Goal: Task Accomplishment & Management: Manage account settings

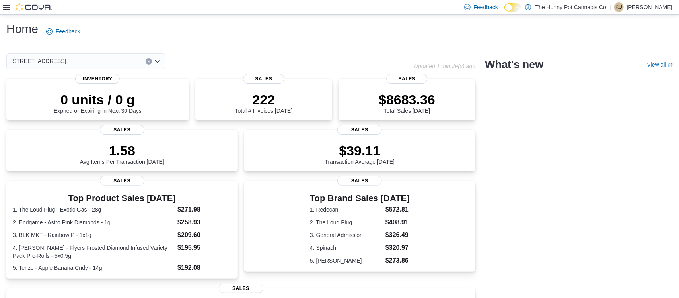
click at [656, 240] on div "[STREET_ADDRESS] Updated 1 minute(s) ago 0 units / 0 g Expired or Expiring in N…" at bounding box center [339, 251] width 667 height 396
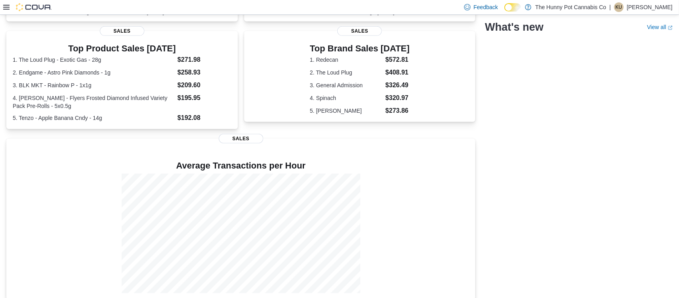
scroll to position [158, 0]
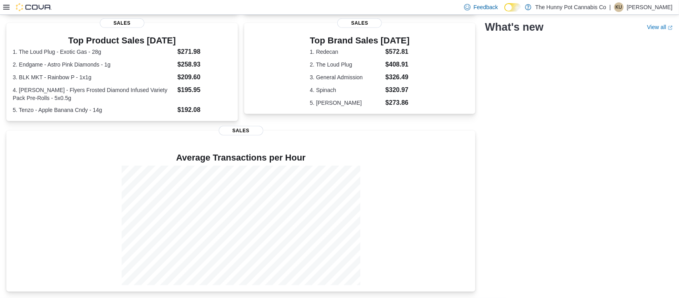
click at [585, 217] on div "[STREET_ADDRESS] Updated 1 minute(s) ago 0 units / 0 g Expired or Expiring in N…" at bounding box center [339, 94] width 667 height 396
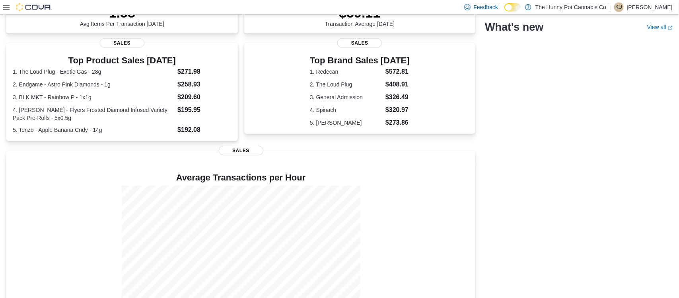
scroll to position [118, 0]
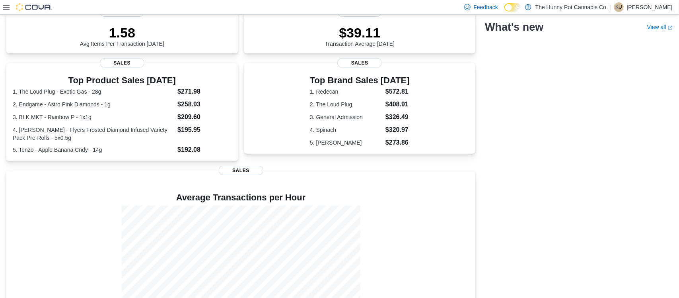
click at [574, 160] on div "[STREET_ADDRESS] Updated 1 minute(s) ago 0 units / 0 g Expired or Expiring in N…" at bounding box center [339, 134] width 667 height 396
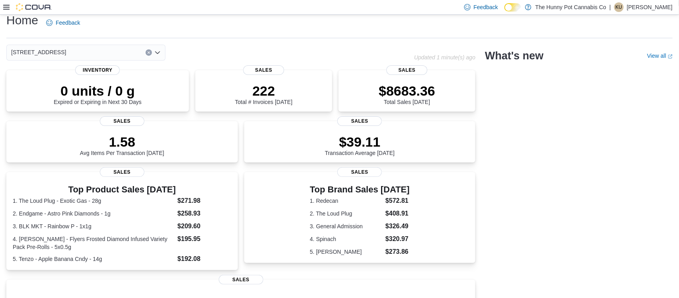
scroll to position [0, 0]
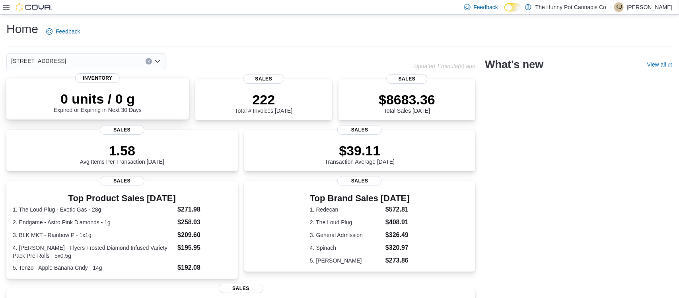
click at [100, 108] on div "0 units / 0 g Expired or Expiring in Next 30 Days" at bounding box center [98, 102] width 88 height 22
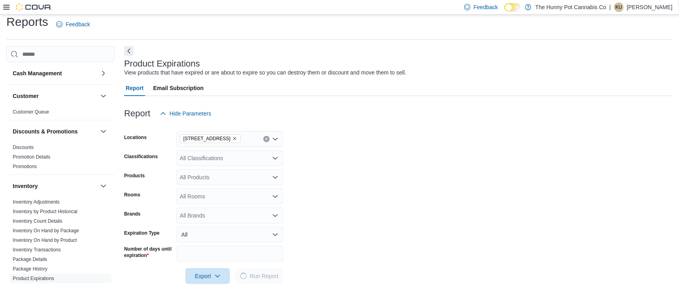
scroll to position [9, 0]
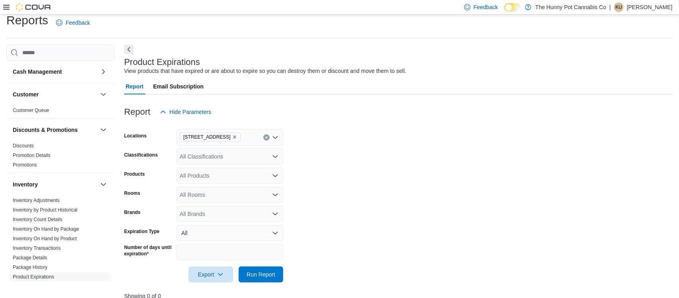
click at [8, 10] on div at bounding box center [27, 7] width 49 height 8
click at [3, 8] on icon at bounding box center [6, 7] width 6 height 6
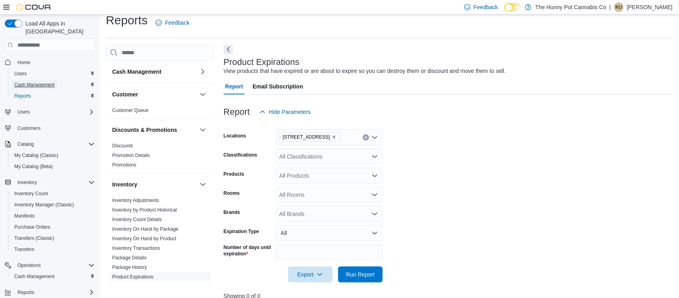
click at [37, 82] on span "Cash Management" at bounding box center [34, 85] width 40 height 6
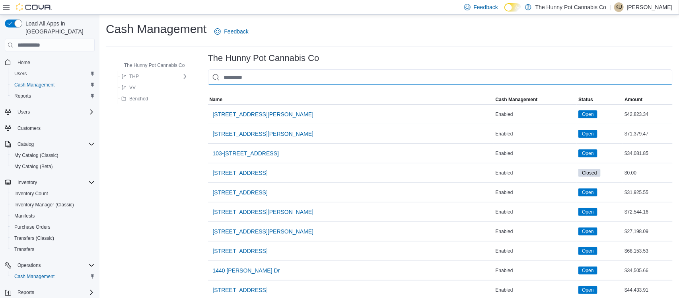
click at [250, 81] on input "This is a search bar. As you type, the results lower in the page will automatic…" at bounding box center [440, 77] width 465 height 16
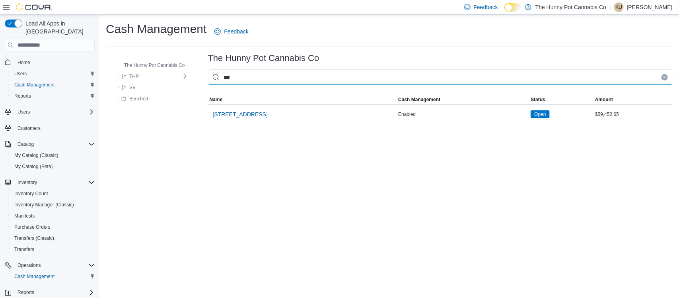
type input "****"
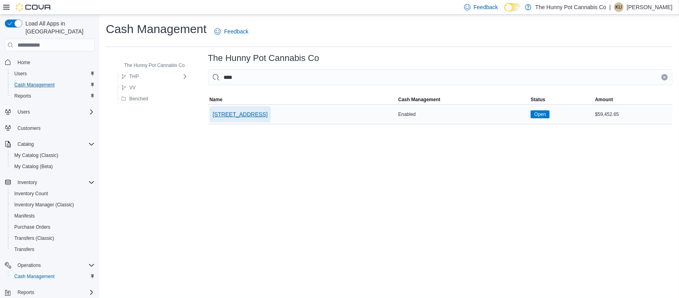
click at [238, 113] on span "[STREET_ADDRESS]" at bounding box center [240, 114] width 55 height 8
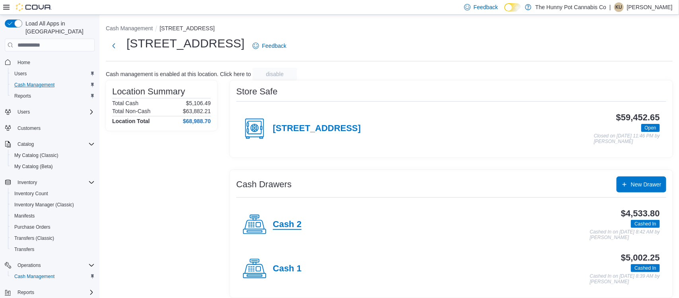
click at [286, 220] on h4 "Cash 2" at bounding box center [287, 224] width 29 height 10
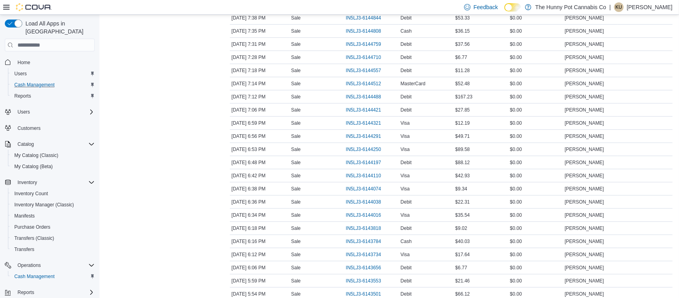
scroll to position [299, 0]
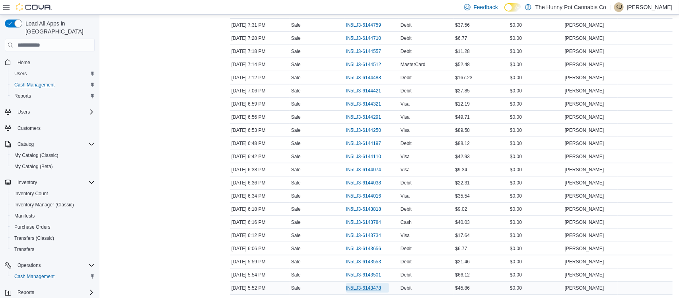
click at [373, 290] on span "IN5LJ3-6143478" at bounding box center [363, 288] width 35 height 6
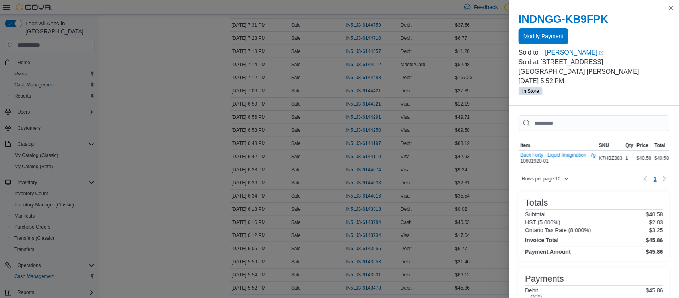
click at [559, 40] on span "Modify Payment" at bounding box center [544, 36] width 40 height 16
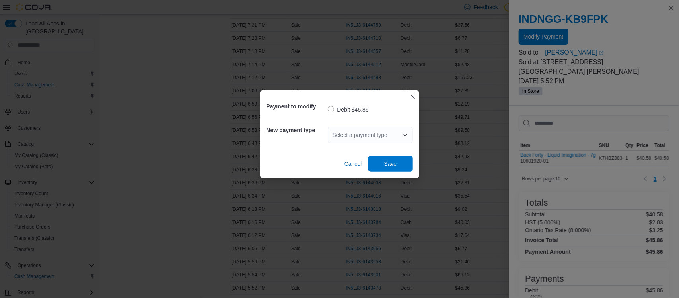
click at [347, 130] on div "Select a payment type" at bounding box center [370, 135] width 85 height 16
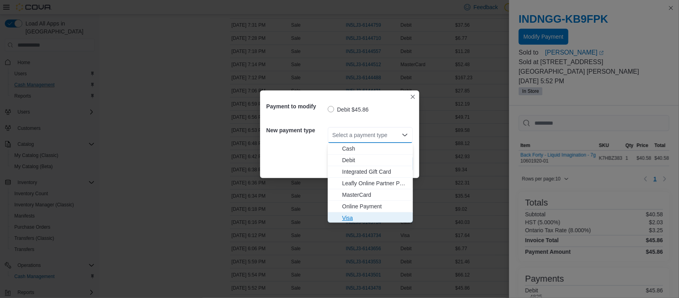
click at [353, 215] on span "Visa" at bounding box center [375, 218] width 66 height 8
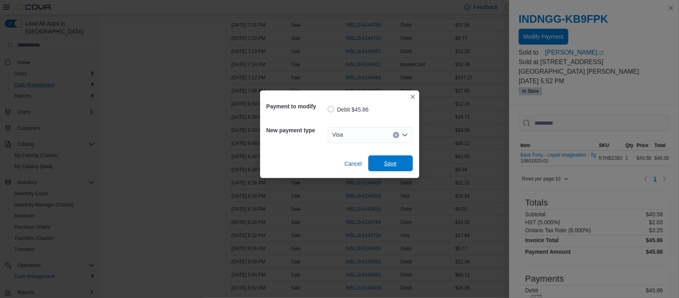
click at [406, 159] on span "Save" at bounding box center [390, 163] width 35 height 16
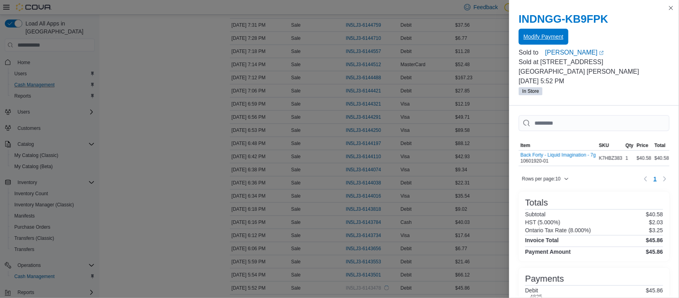
scroll to position [0, 0]
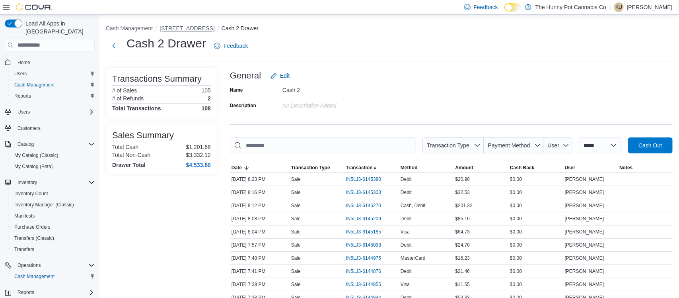
click at [168, 27] on button "[STREET_ADDRESS]" at bounding box center [187, 28] width 55 height 6
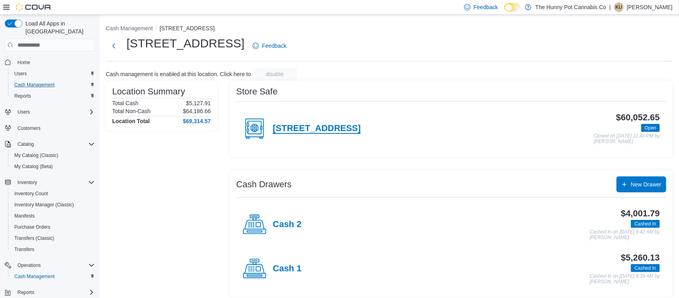
click at [310, 131] on h4 "[STREET_ADDRESS]" at bounding box center [317, 128] width 88 height 10
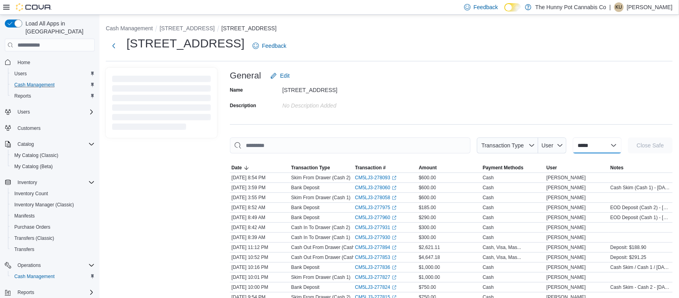
click at [592, 152] on select "**********" at bounding box center [597, 145] width 49 height 16
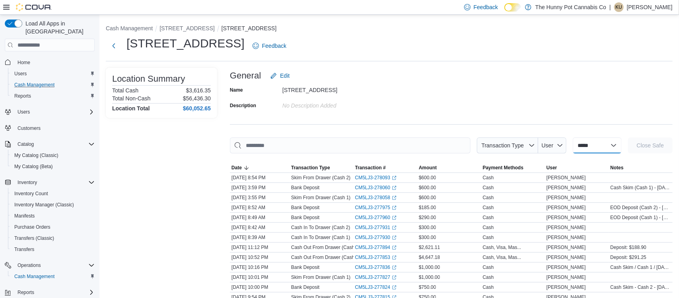
select select "**********"
click at [573, 137] on select "**********" at bounding box center [597, 145] width 49 height 16
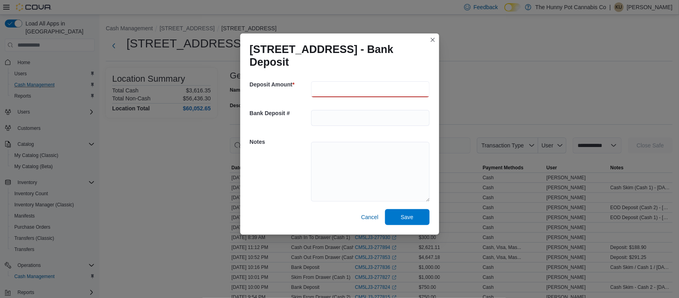
click at [344, 84] on input "number" at bounding box center [370, 89] width 119 height 16
type input "******"
type textarea "*"
click at [385, 142] on textarea "**********" at bounding box center [370, 172] width 119 height 60
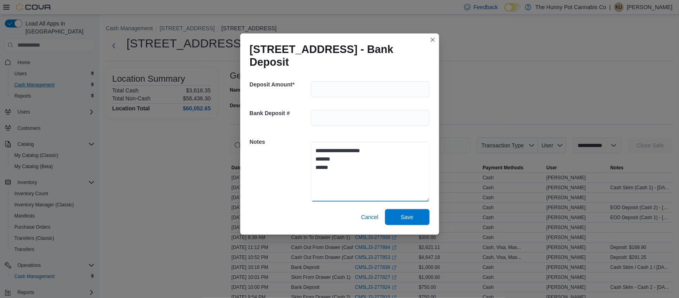
click at [350, 178] on textarea "**********" at bounding box center [370, 172] width 119 height 60
click at [400, 149] on textarea "**********" at bounding box center [370, 172] width 119 height 60
click at [395, 145] on textarea "**********" at bounding box center [370, 172] width 119 height 60
type textarea "**********"
click at [400, 209] on span "Save" at bounding box center [407, 217] width 35 height 16
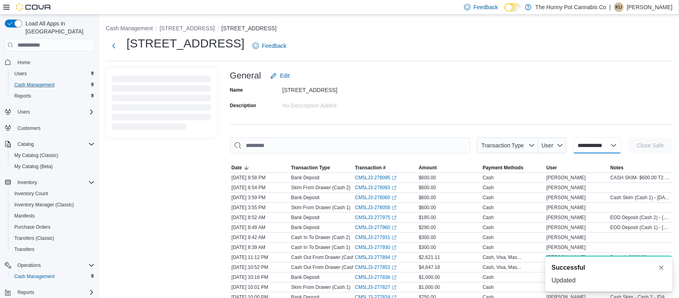
select select
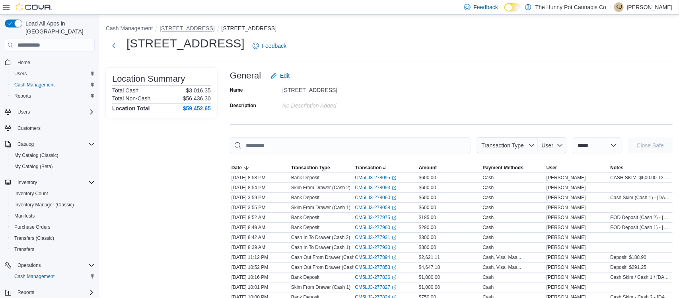
click at [185, 28] on button "[STREET_ADDRESS]" at bounding box center [187, 28] width 55 height 6
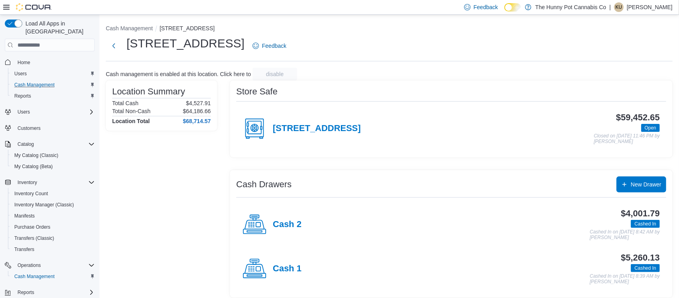
click at [279, 230] on div "Cash 2" at bounding box center [272, 225] width 59 height 24
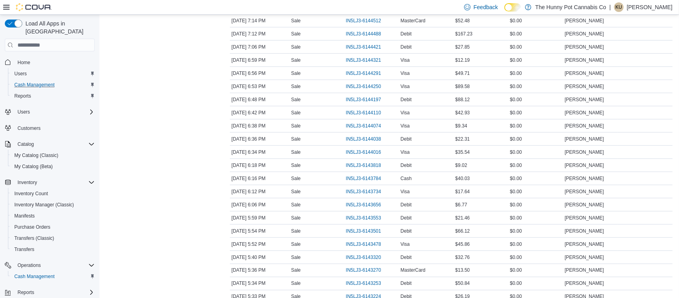
scroll to position [438, 0]
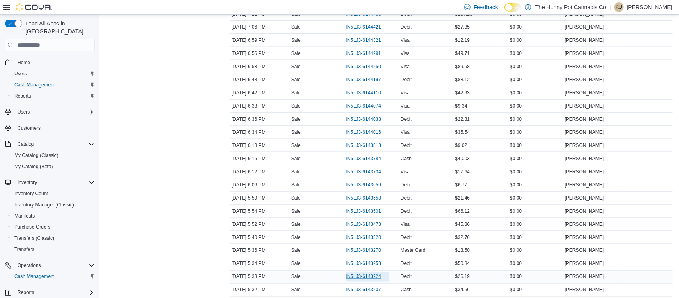
click at [367, 279] on span "IN5LJ3-6143224" at bounding box center [363, 276] width 35 height 6
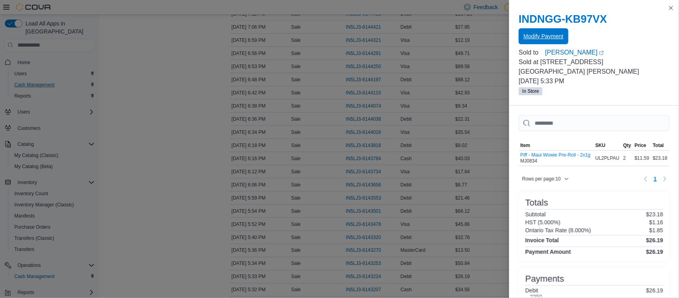
click at [544, 43] on span "Modify Payment" at bounding box center [544, 36] width 40 height 16
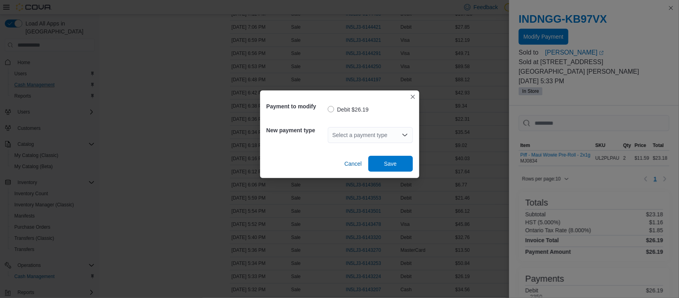
click at [354, 134] on div "Select a payment type" at bounding box center [370, 135] width 85 height 16
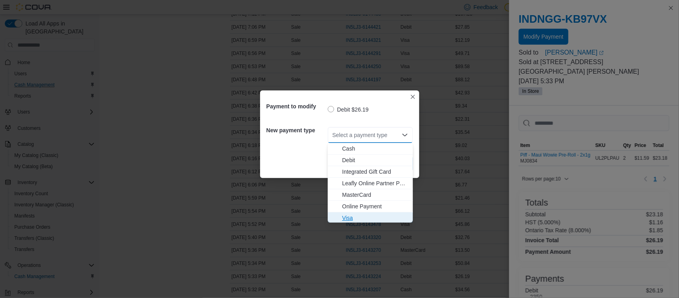
click at [351, 217] on span "Visa" at bounding box center [375, 218] width 66 height 8
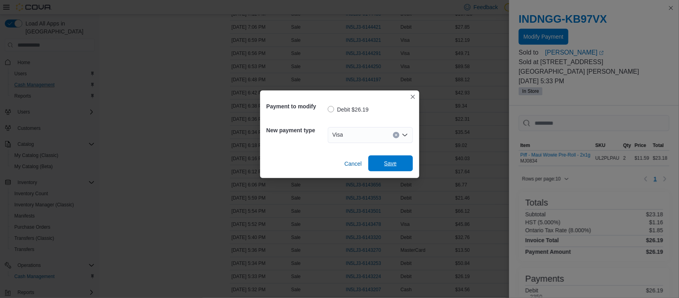
click at [388, 170] on span "Save" at bounding box center [390, 163] width 35 height 16
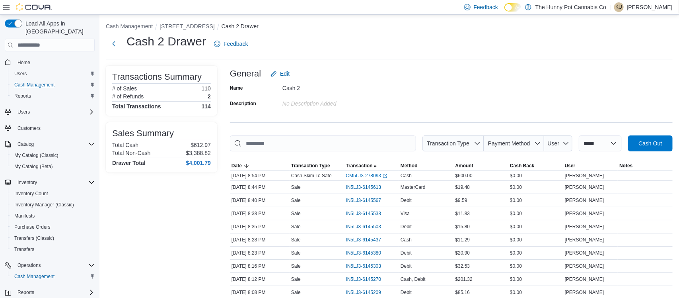
scroll to position [0, 0]
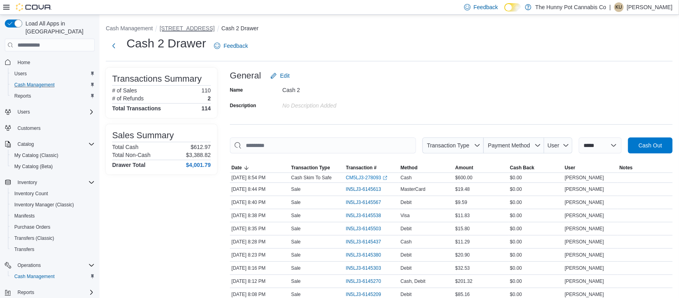
click at [170, 31] on button "[STREET_ADDRESS]" at bounding box center [187, 28] width 55 height 6
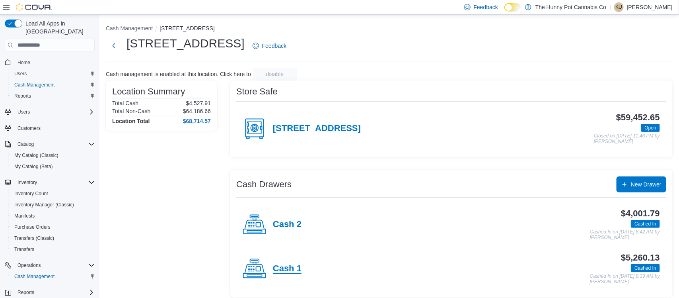
click at [275, 269] on h4 "Cash 1" at bounding box center [287, 269] width 29 height 10
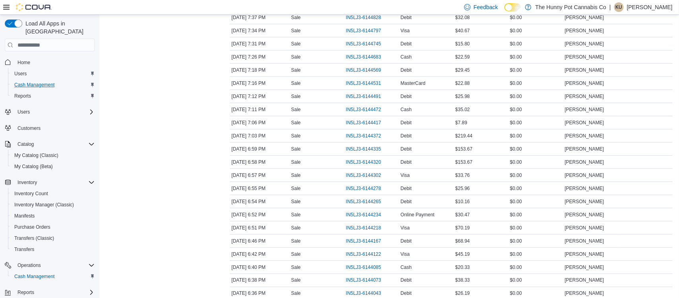
scroll to position [418, 0]
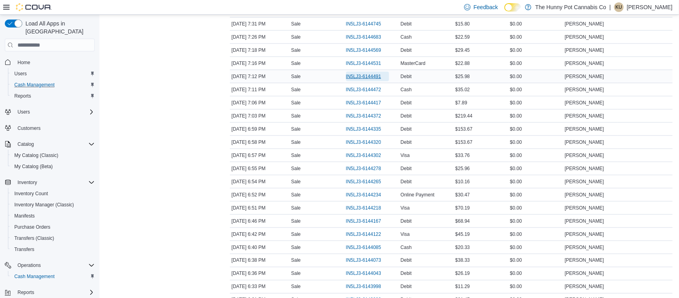
click at [378, 77] on span "IN5LJ3-6144491" at bounding box center [363, 76] width 35 height 6
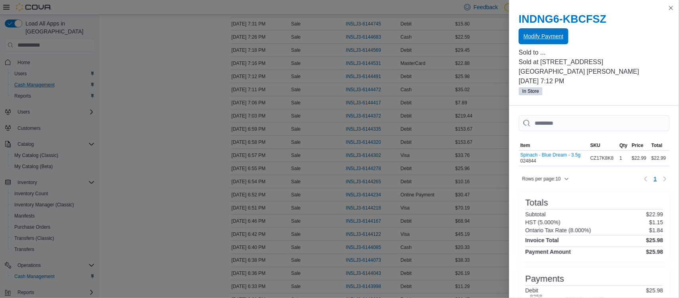
click at [525, 34] on span "Modify Payment" at bounding box center [544, 36] width 40 height 8
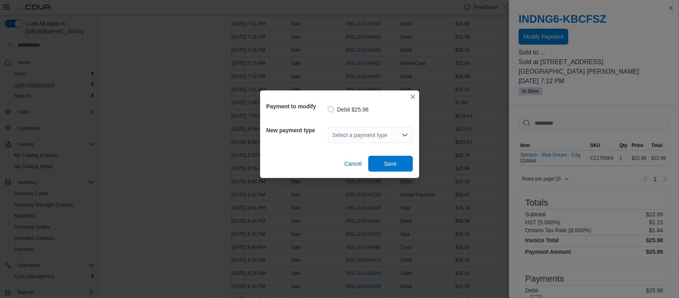
click at [352, 129] on div "Select a payment type" at bounding box center [370, 135] width 85 height 16
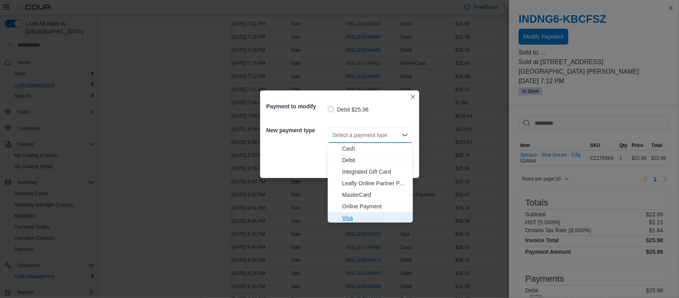
click at [349, 219] on span "Visa" at bounding box center [375, 218] width 66 height 8
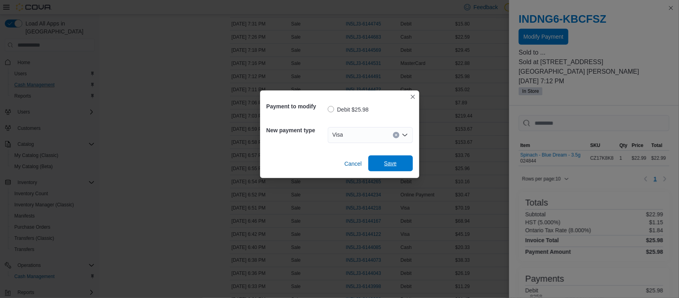
click at [387, 170] on span "Save" at bounding box center [390, 163] width 35 height 16
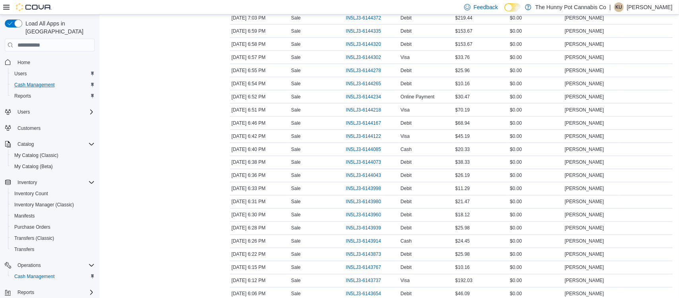
scroll to position [517, 0]
click at [368, 256] on span "IN5LJ3-6143873" at bounding box center [363, 253] width 35 height 6
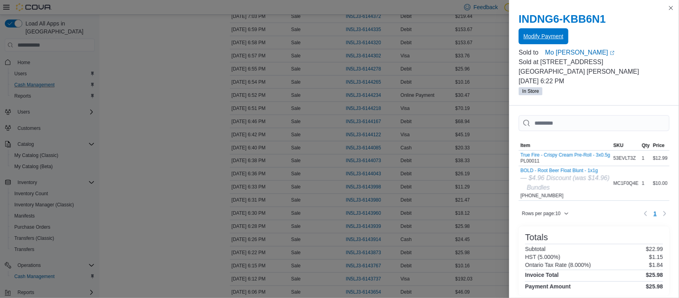
click at [542, 37] on span "Modify Payment" at bounding box center [544, 36] width 40 height 8
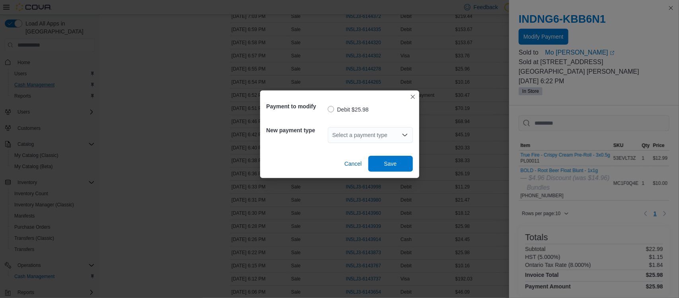
click at [397, 132] on div "Select a payment type" at bounding box center [370, 135] width 85 height 16
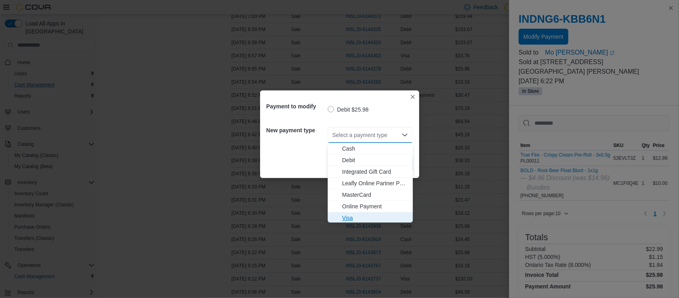
click at [366, 219] on span "Visa" at bounding box center [375, 218] width 66 height 8
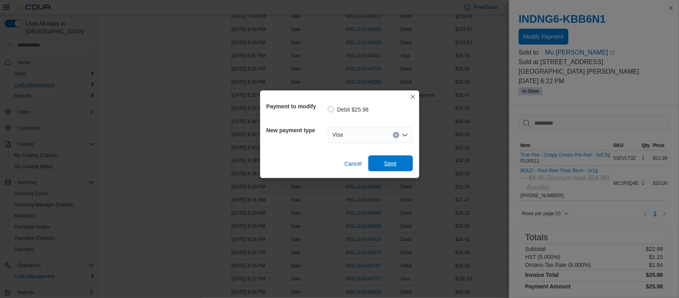
click at [392, 161] on span "Save" at bounding box center [391, 163] width 13 height 8
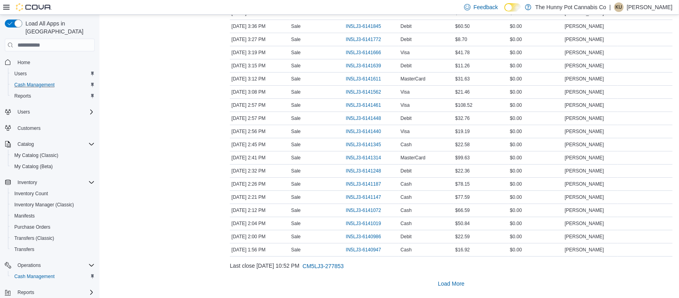
scroll to position [1234, 0]
click at [366, 107] on span "IN5LJ3-6141461" at bounding box center [367, 105] width 43 height 10
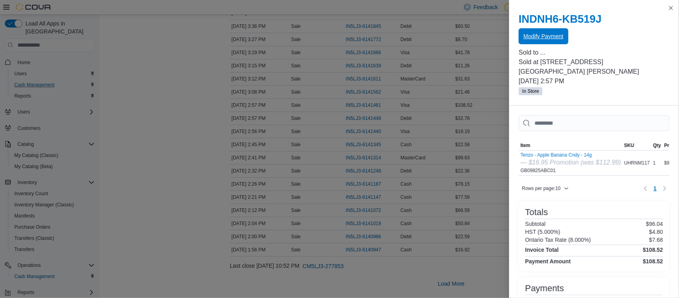
click at [531, 34] on span "Modify Payment" at bounding box center [544, 36] width 40 height 8
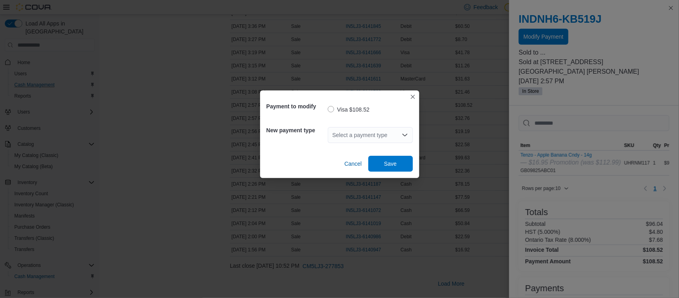
click at [349, 132] on div "Select a payment type" at bounding box center [370, 135] width 85 height 16
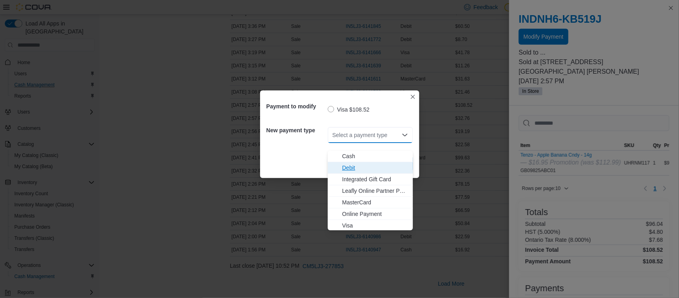
click at [349, 164] on span "Debit" at bounding box center [375, 168] width 66 height 8
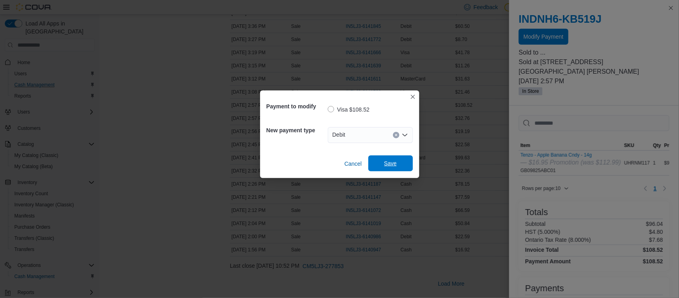
click at [386, 171] on span "Save" at bounding box center [390, 163] width 35 height 16
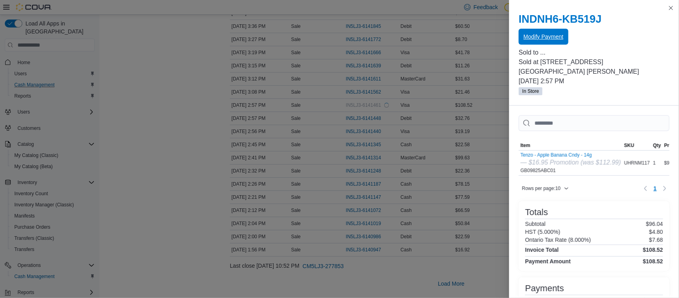
scroll to position [0, 0]
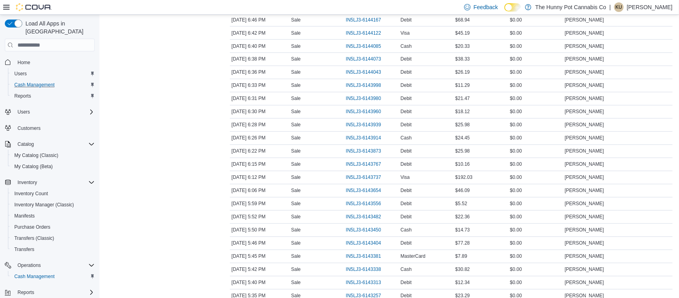
scroll to position [617, 0]
click at [167, 122] on div "Transactions Summary # of Sales 127 # of Refunds 0 Total Transactions 129 Sales…" at bounding box center [161, 175] width 111 height 1450
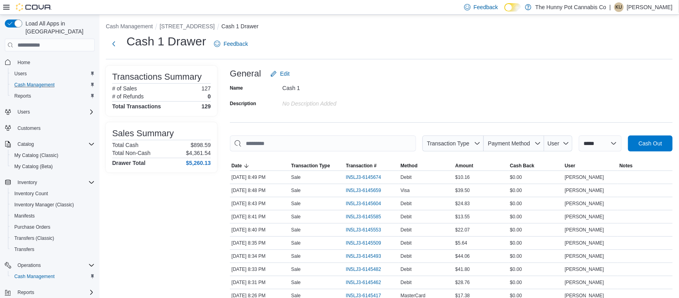
scroll to position [0, 0]
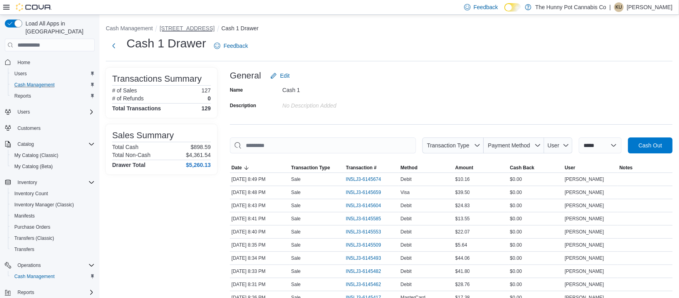
click at [178, 27] on button "[STREET_ADDRESS]" at bounding box center [187, 28] width 55 height 6
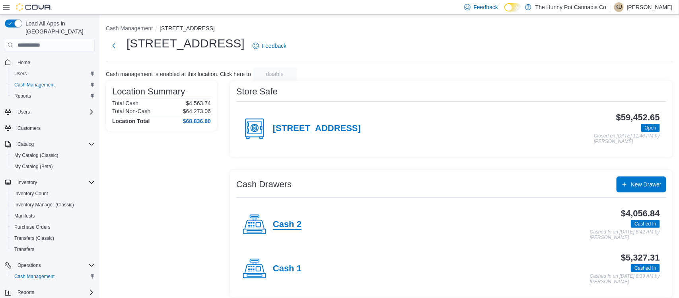
click at [290, 222] on h4 "Cash 2" at bounding box center [287, 224] width 29 height 10
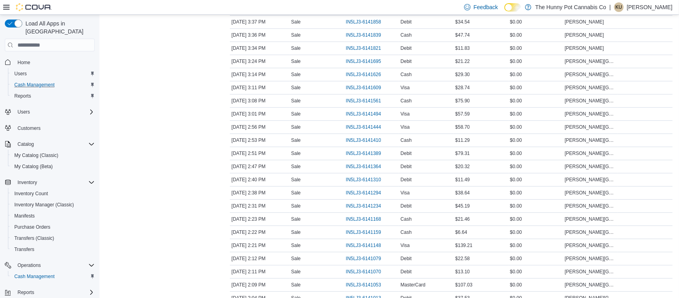
scroll to position [1043, 0]
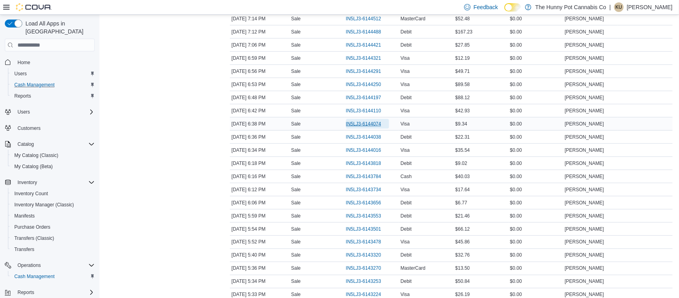
click at [367, 127] on span "IN5LJ3-6144074" at bounding box center [363, 124] width 35 height 6
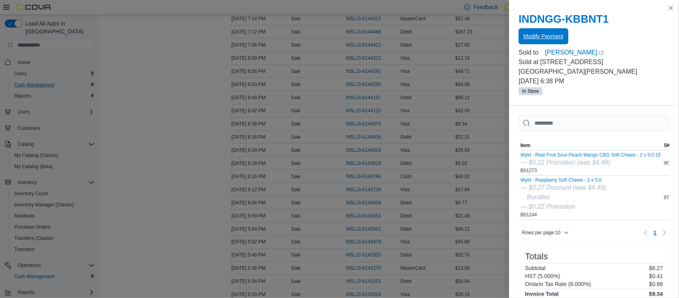
click at [545, 37] on span "Modify Payment" at bounding box center [544, 36] width 40 height 8
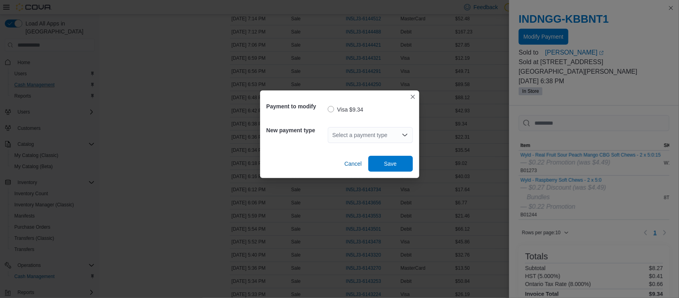
click at [357, 141] on div "Select a payment type" at bounding box center [370, 135] width 85 height 16
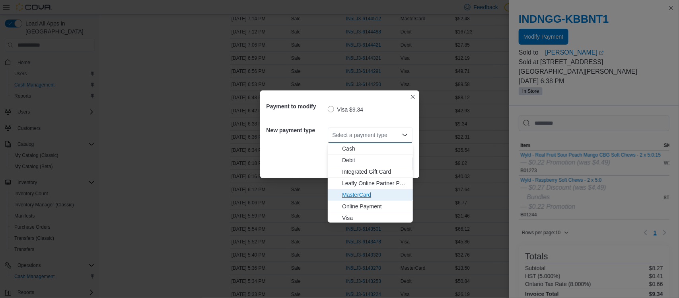
click at [353, 198] on span "MasterCard" at bounding box center [375, 195] width 66 height 8
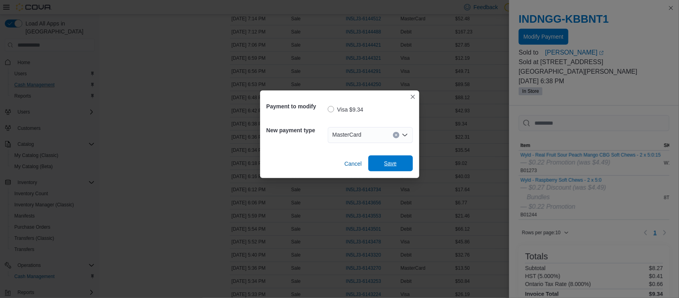
click at [391, 169] on span "Save" at bounding box center [390, 163] width 35 height 16
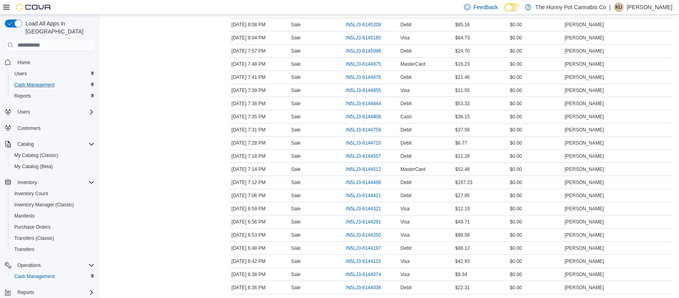
scroll to position [287, 0]
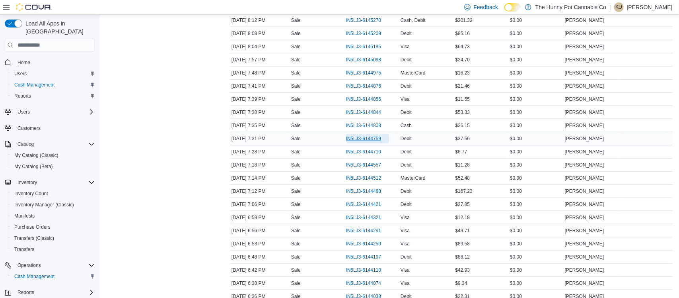
click at [355, 142] on span "IN5LJ3-6144759" at bounding box center [363, 138] width 35 height 6
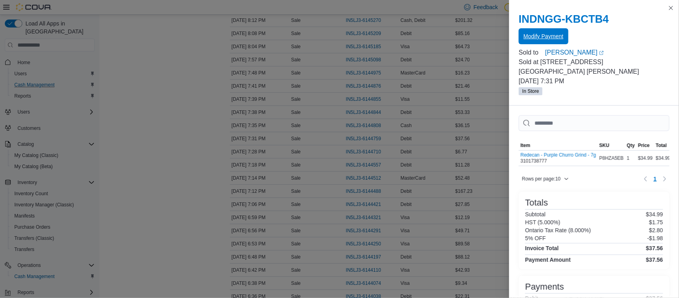
click at [545, 31] on span "Modify Payment" at bounding box center [544, 36] width 40 height 16
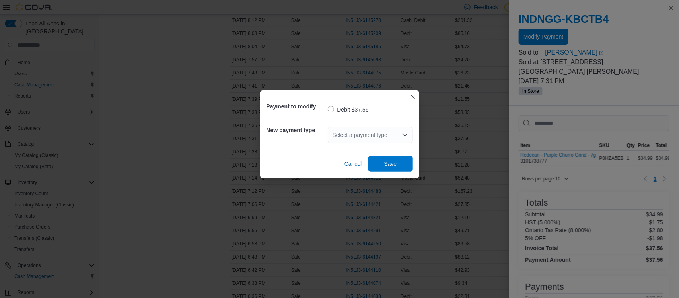
click at [344, 136] on div "Select a payment type" at bounding box center [370, 135] width 85 height 16
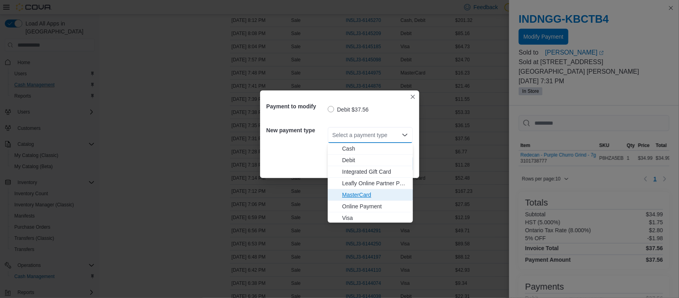
click at [354, 194] on span "MasterCard" at bounding box center [375, 195] width 66 height 8
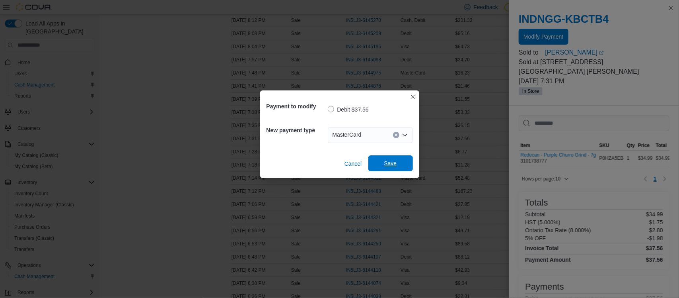
click at [379, 166] on span "Save" at bounding box center [390, 163] width 35 height 16
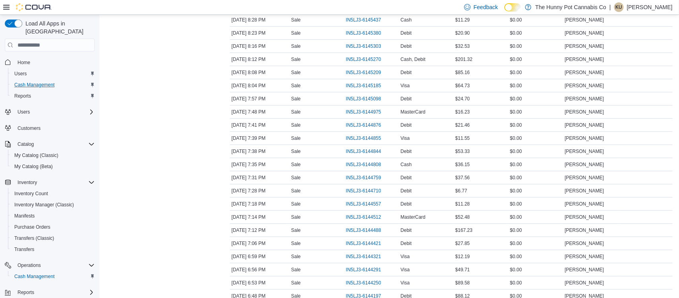
scroll to position [247, 0]
click at [364, 47] on span "IN5LJ3-6145303" at bounding box center [363, 47] width 35 height 6
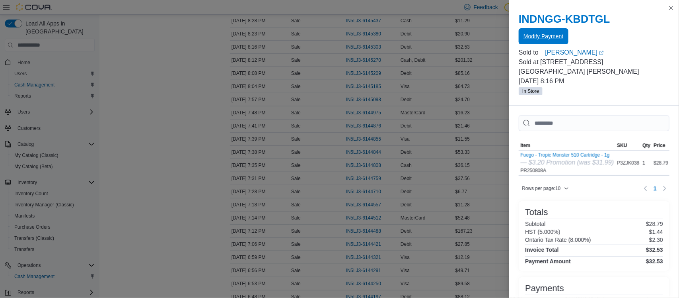
click at [563, 35] on button "Modify Payment" at bounding box center [543, 36] width 49 height 16
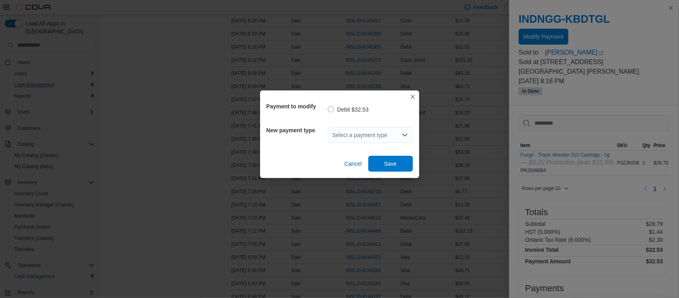
click at [369, 137] on div "Select a payment type" at bounding box center [370, 135] width 85 height 16
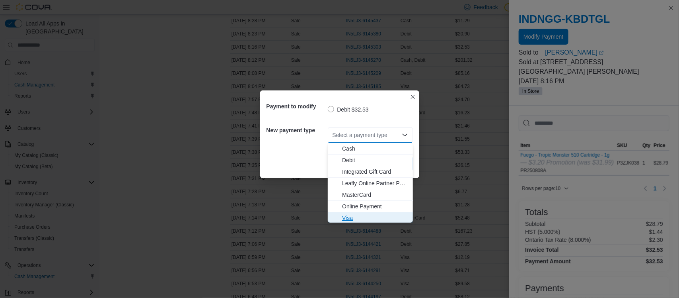
click at [369, 214] on span "Visa" at bounding box center [375, 218] width 66 height 8
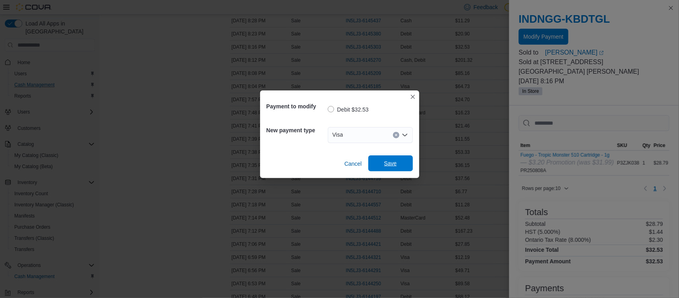
click at [389, 167] on span "Save" at bounding box center [390, 163] width 35 height 16
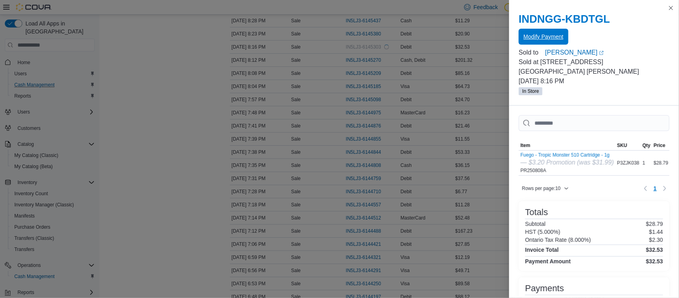
scroll to position [0, 0]
